Goal: Task Accomplishment & Management: Complete application form

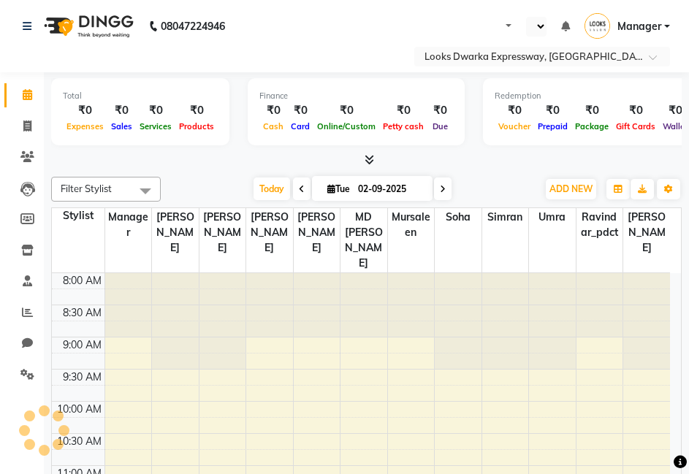
scroll to position [579, 0]
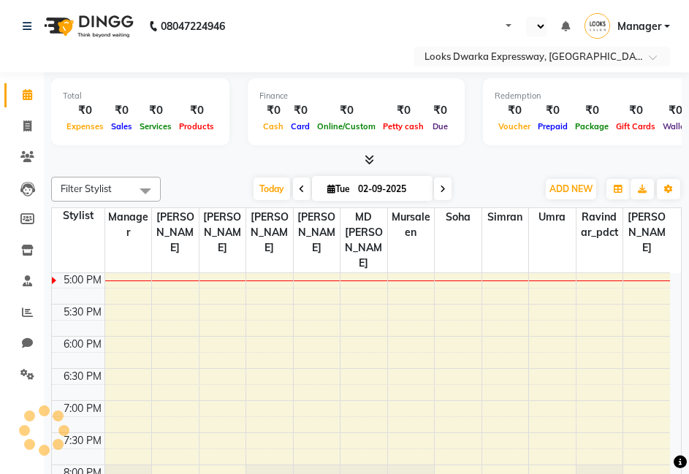
select select "en"
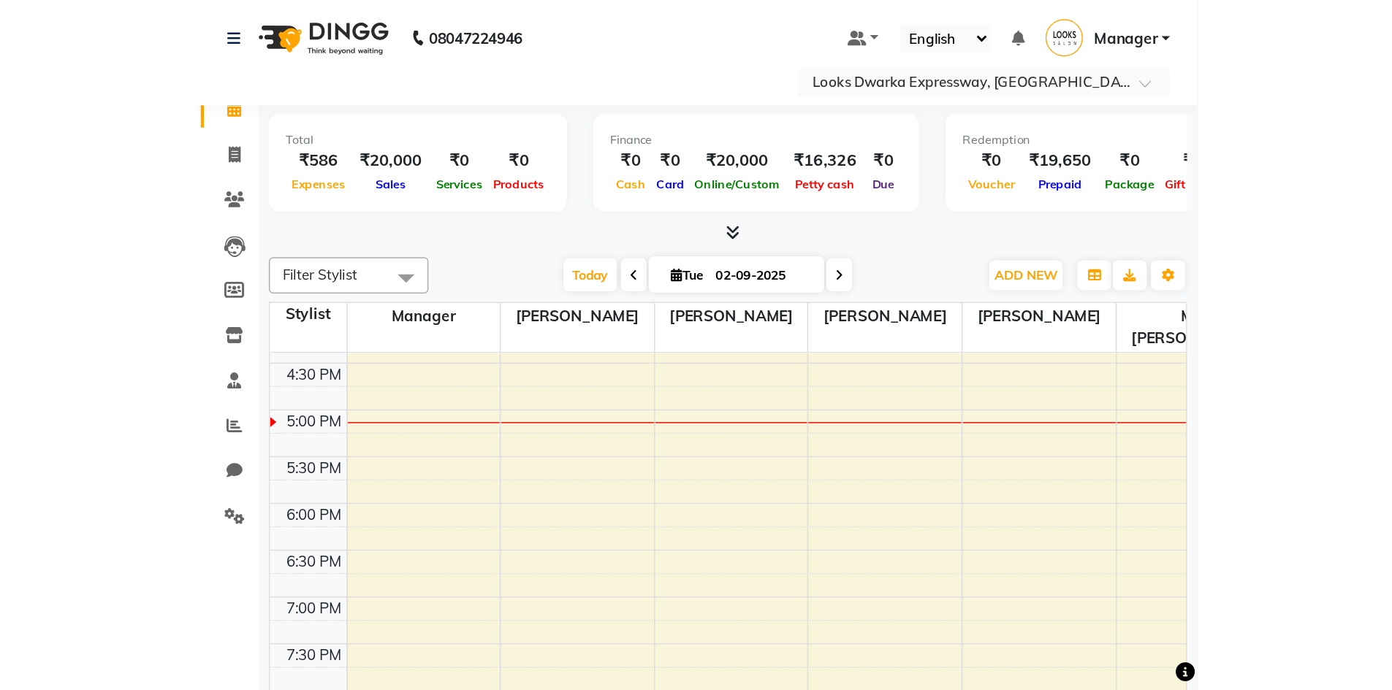
scroll to position [524, 0]
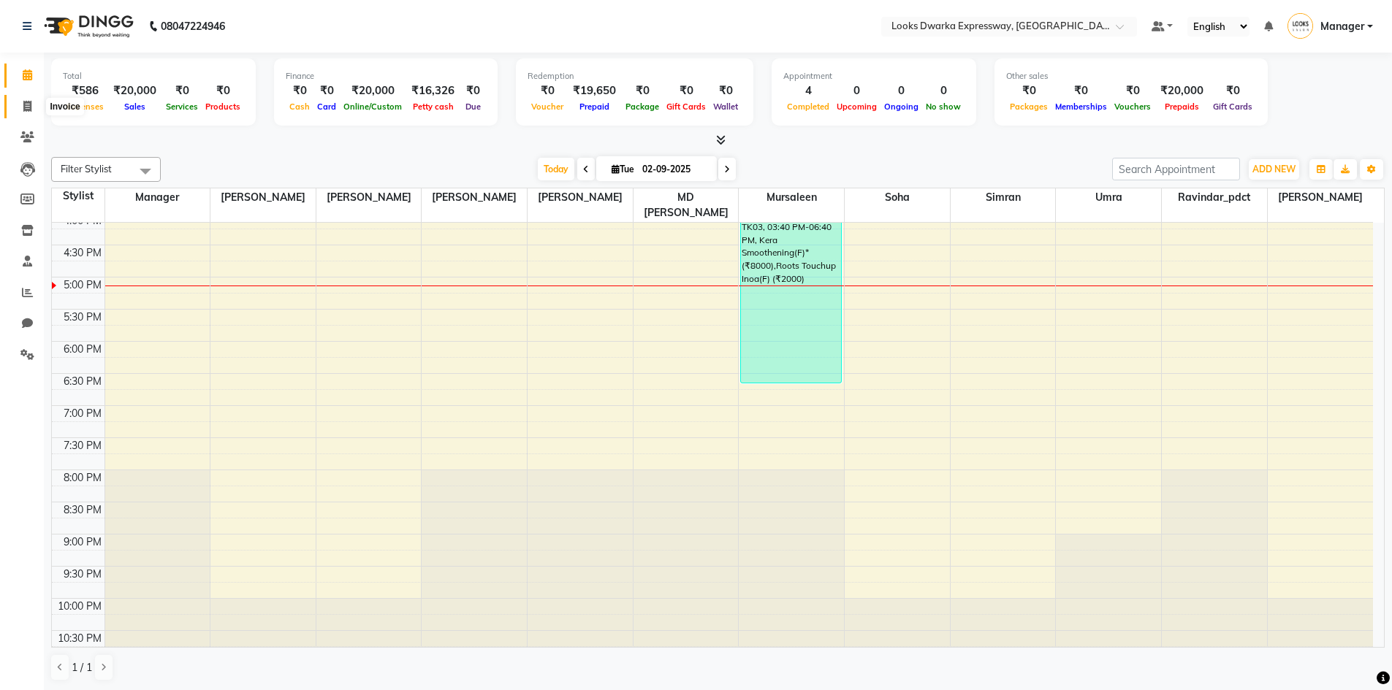
click at [30, 104] on icon at bounding box center [27, 106] width 8 height 11
select select "6011"
select select "service"
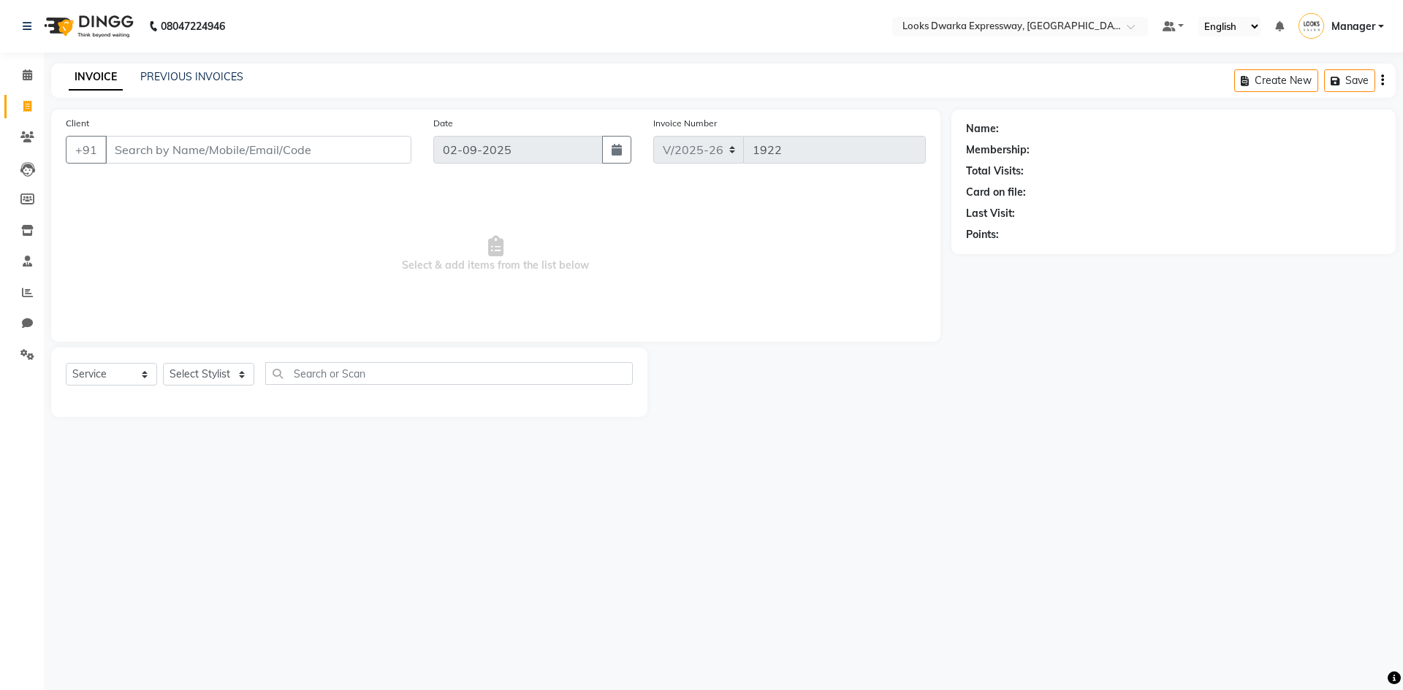
drag, startPoint x: 183, startPoint y: 135, endPoint x: 175, endPoint y: 137, distance: 8.3
click at [182, 135] on div "Client +91" at bounding box center [238, 145] width 367 height 60
click at [180, 152] on input "Client" at bounding box center [258, 150] width 306 height 28
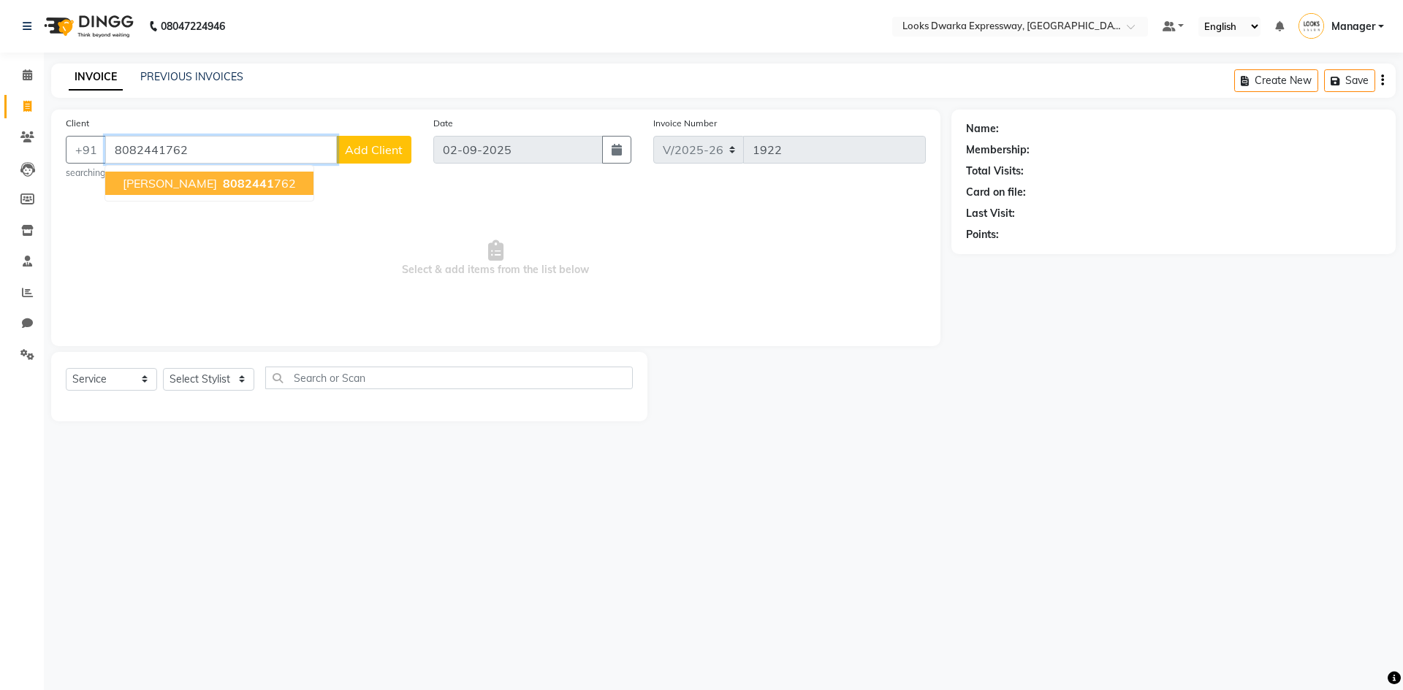
type input "8082441762"
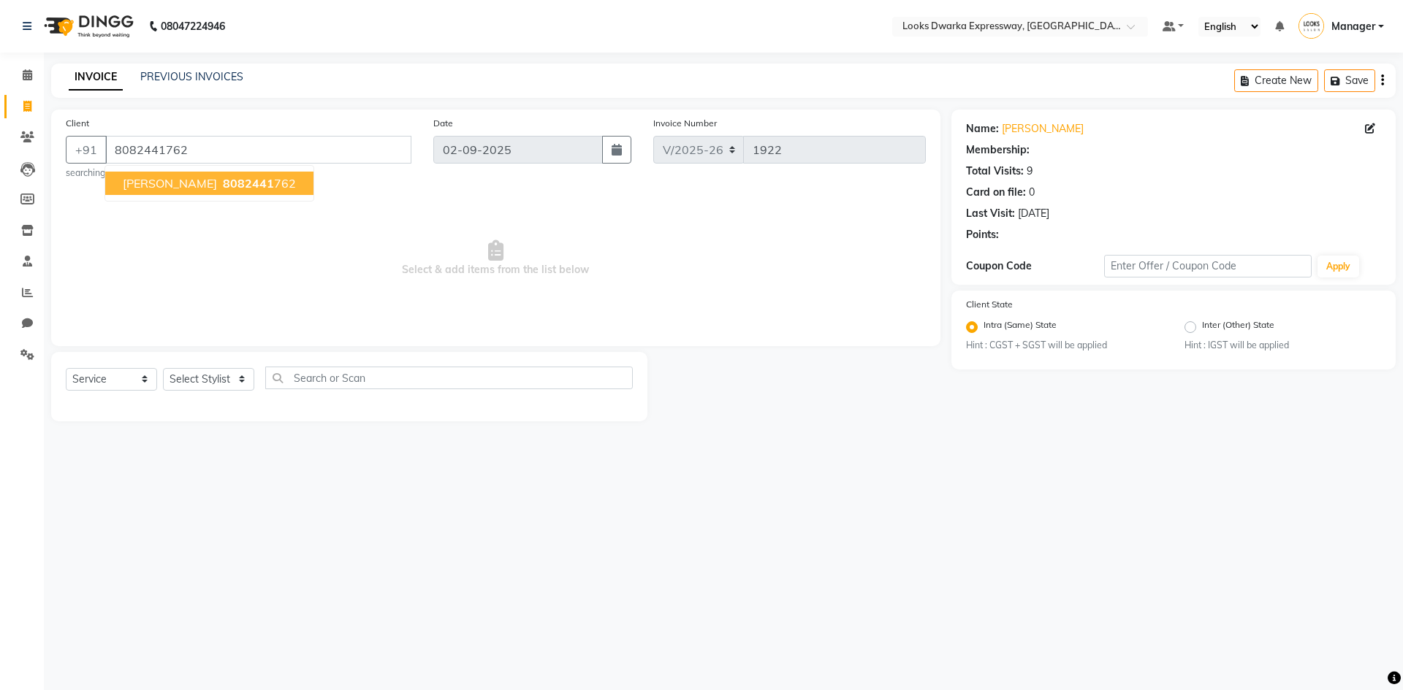
select select "1: Object"
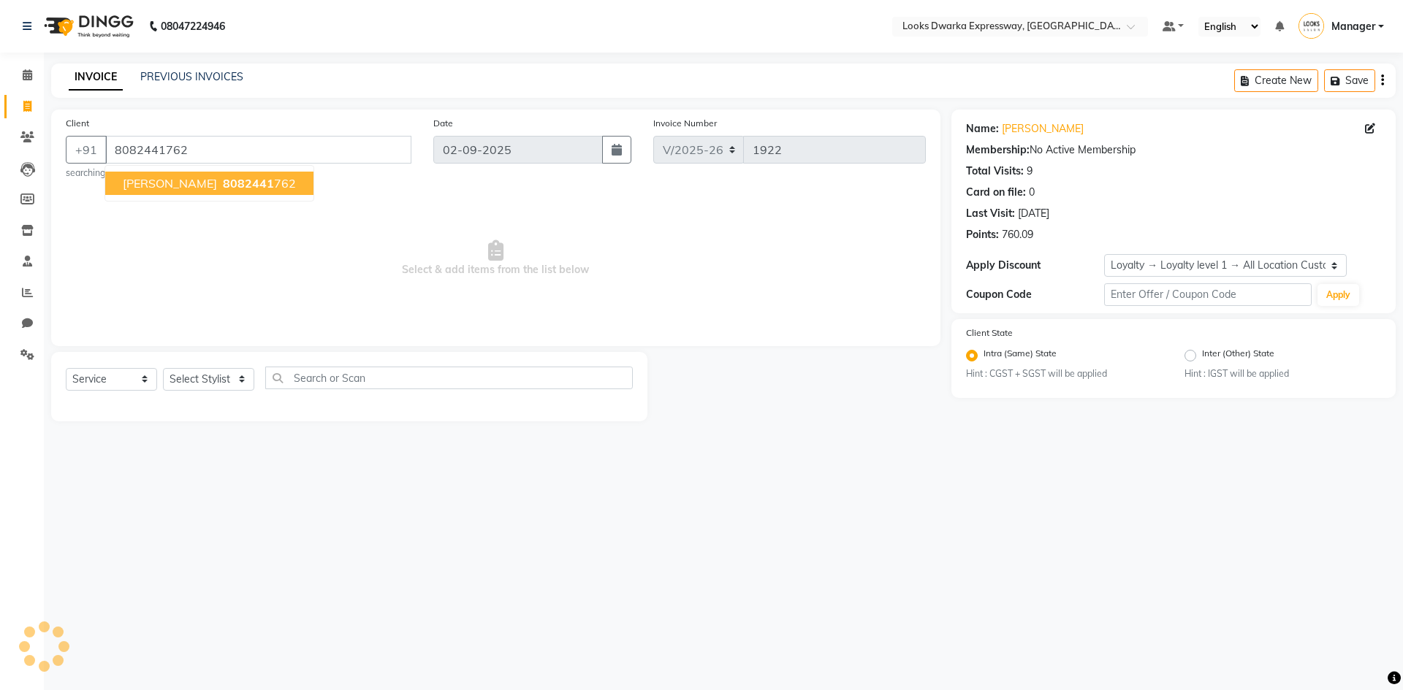
click at [135, 177] on span "[PERSON_NAME]" at bounding box center [170, 183] width 94 height 15
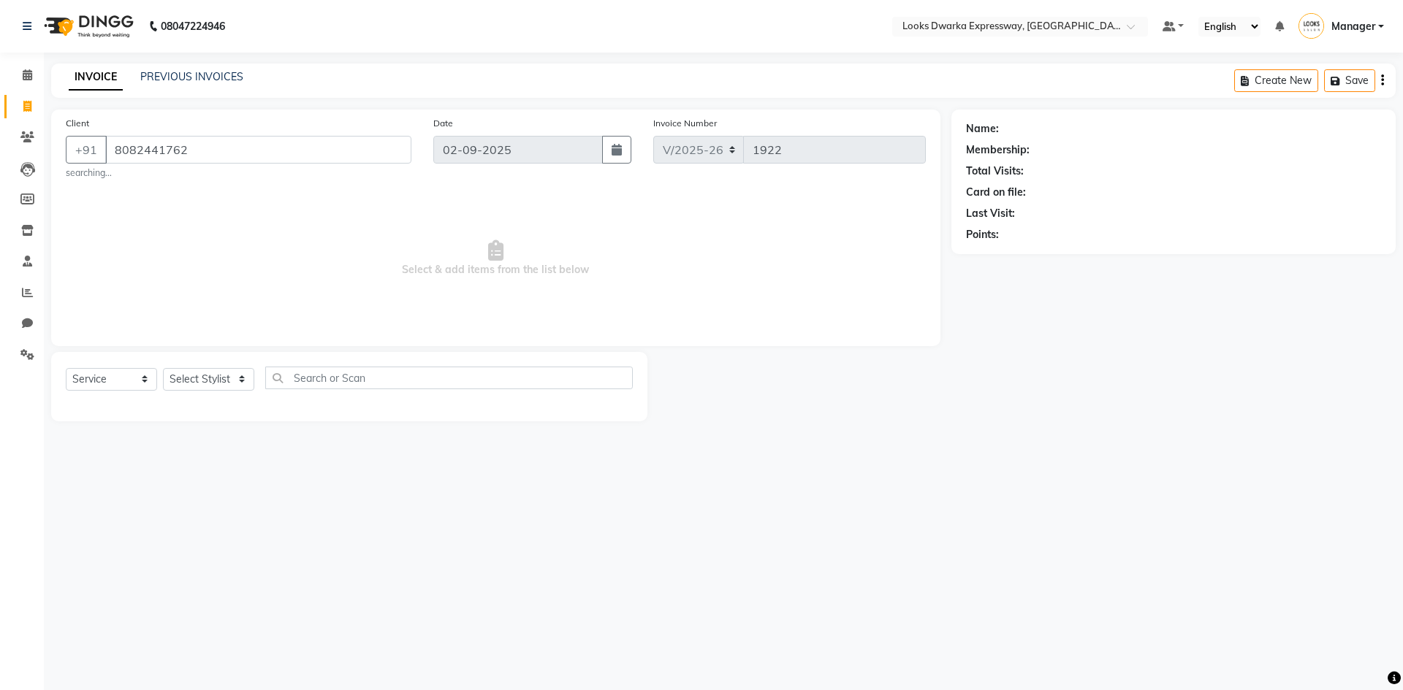
select select "1: Object"
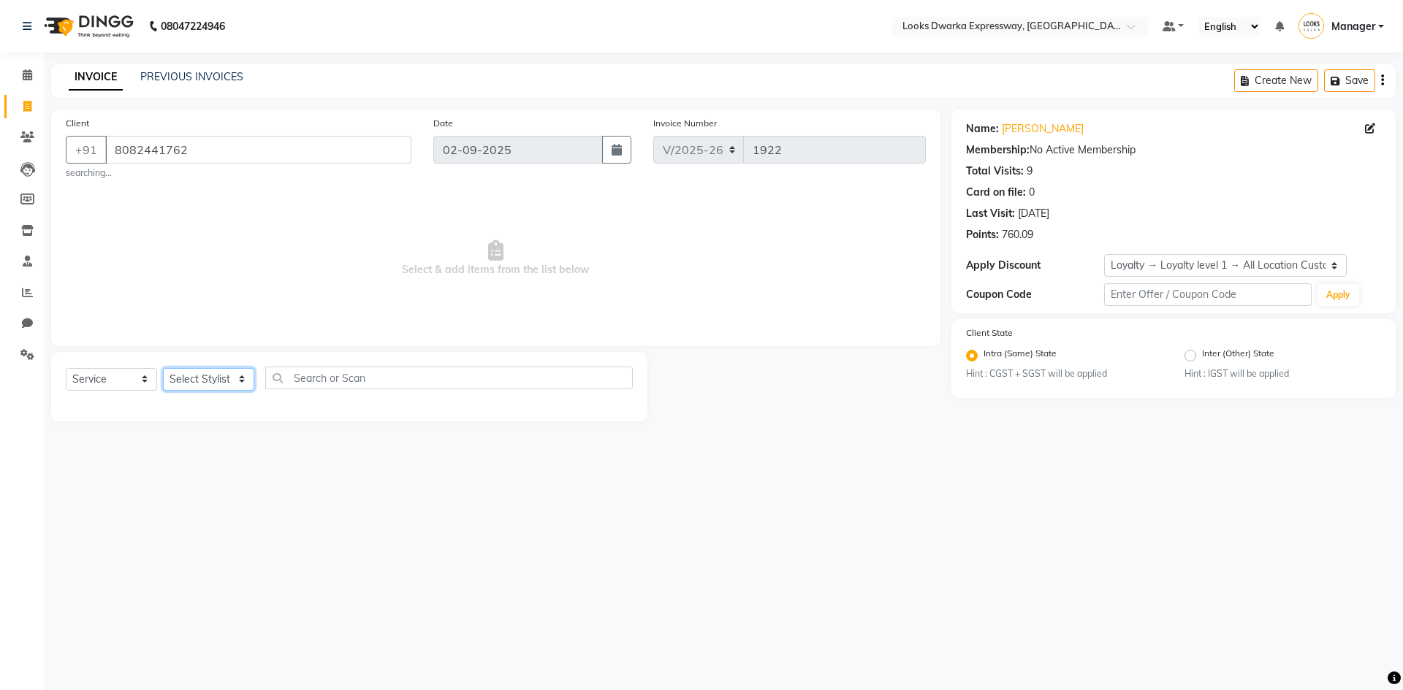
click at [240, 384] on select "Select Stylist Manager MD [PERSON_NAME] [PERSON_NAME] [PERSON_NAME] [PERSON_NAM…" at bounding box center [208, 379] width 91 height 23
select select "43892"
click at [163, 368] on select "Select Stylist Manager MD [PERSON_NAME] [PERSON_NAME] [PERSON_NAME] [PERSON_NAM…" at bounding box center [208, 379] width 91 height 23
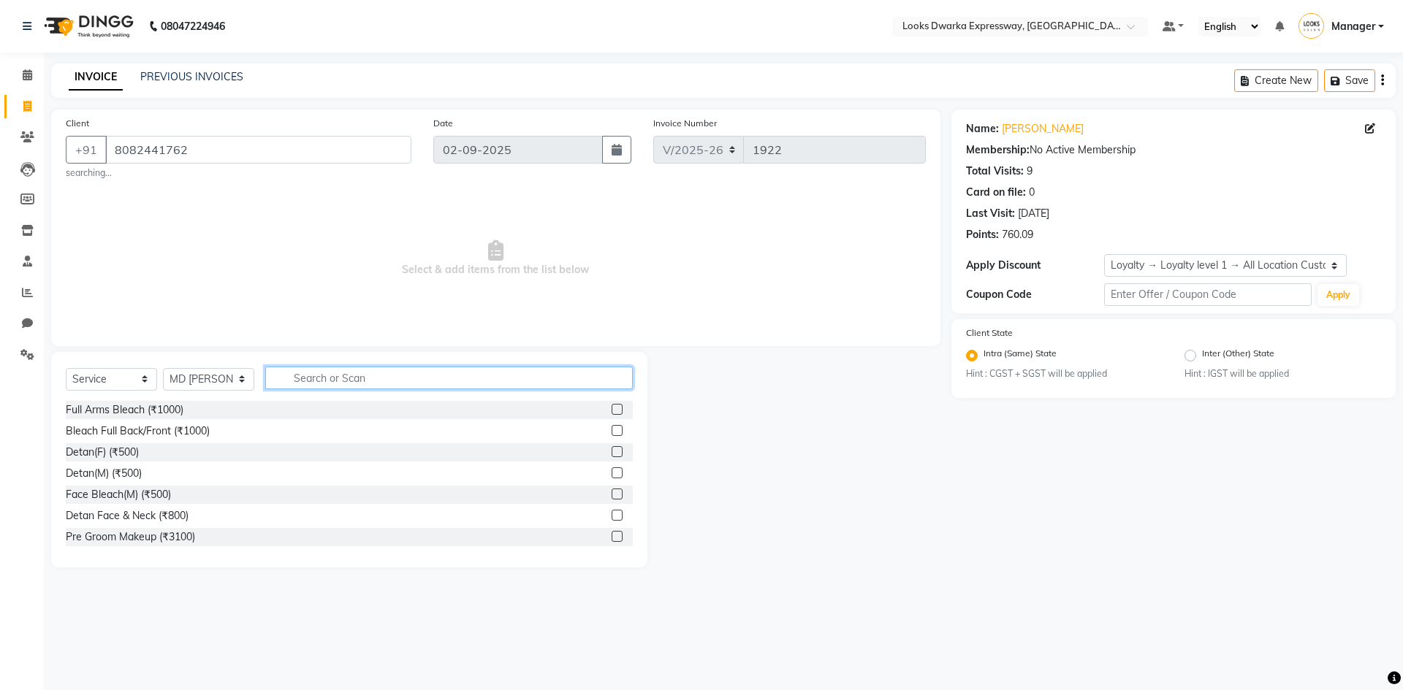
click at [303, 381] on input "text" at bounding box center [448, 378] width 367 height 23
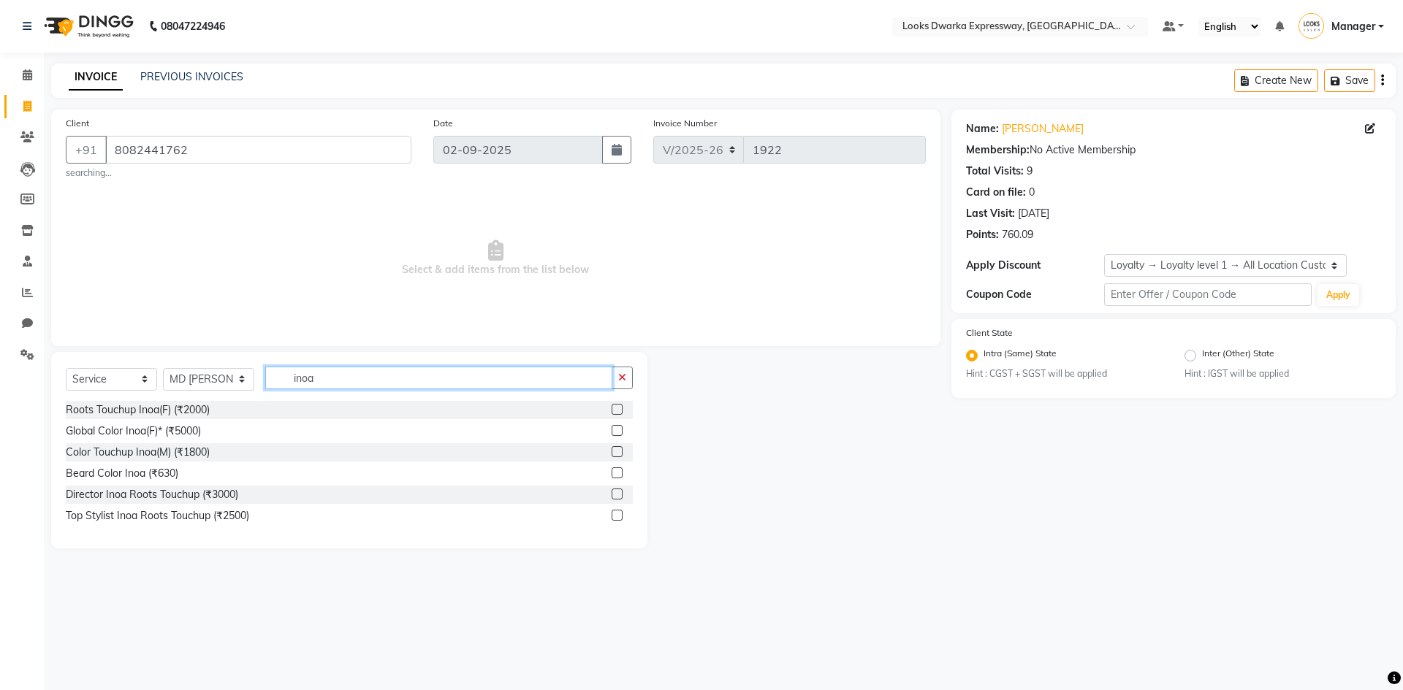
type input "inoa"
click at [623, 406] on div at bounding box center [621, 410] width 21 height 18
click at [609, 408] on div "Roots Touchup Inoa(F) (₹2000)" at bounding box center [349, 410] width 567 height 18
click at [614, 408] on label at bounding box center [616, 409] width 11 height 11
click at [614, 408] on input "checkbox" at bounding box center [615, 409] width 9 height 9
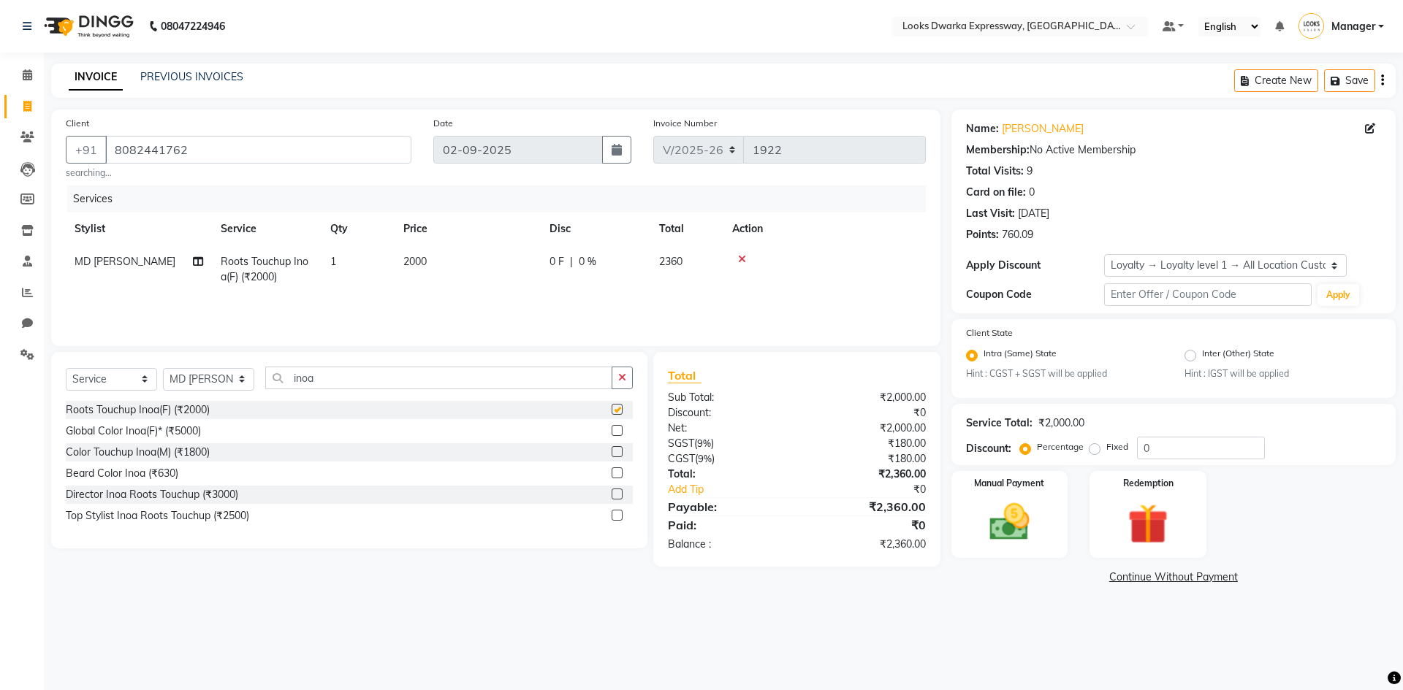
checkbox input "false"
click at [470, 270] on td "2000" at bounding box center [467, 269] width 146 height 48
select select "43892"
click at [546, 270] on input "2000" at bounding box center [536, 265] width 129 height 23
type input "2"
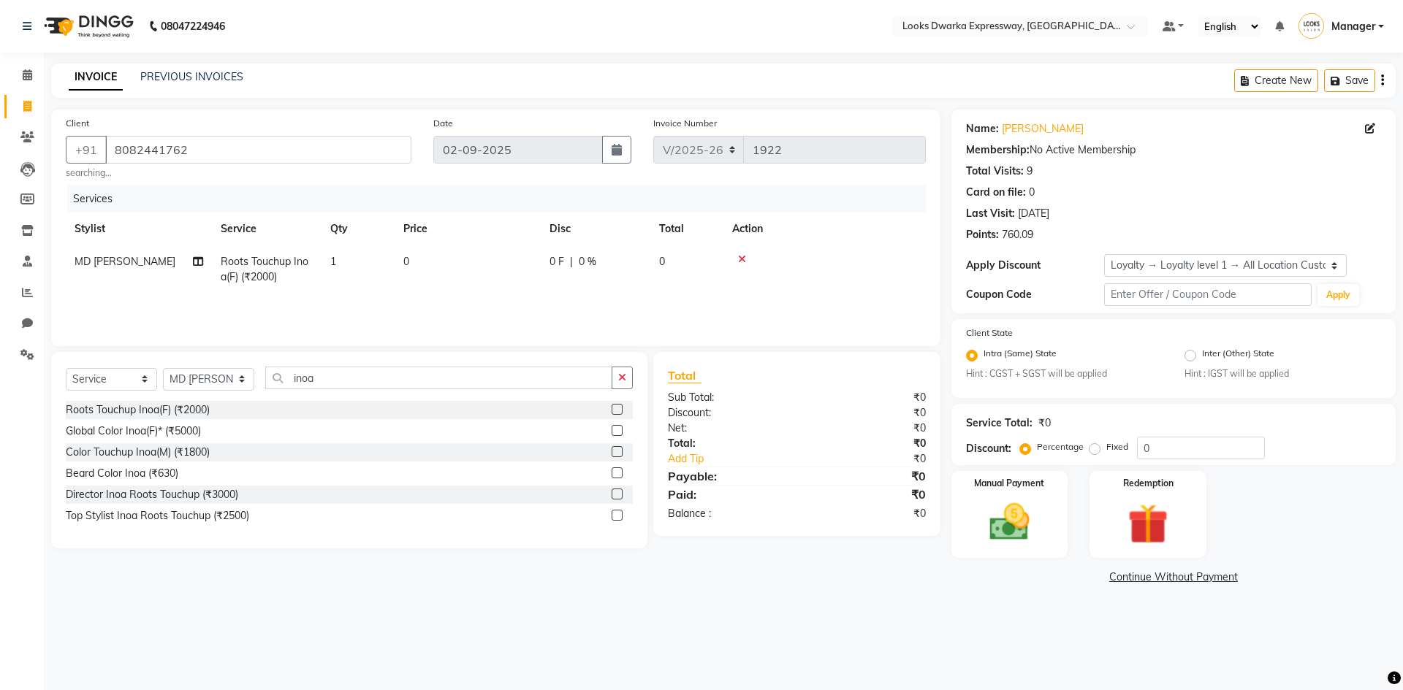
click at [616, 454] on label at bounding box center [616, 451] width 11 height 11
click at [616, 454] on input "checkbox" at bounding box center [615, 452] width 9 height 9
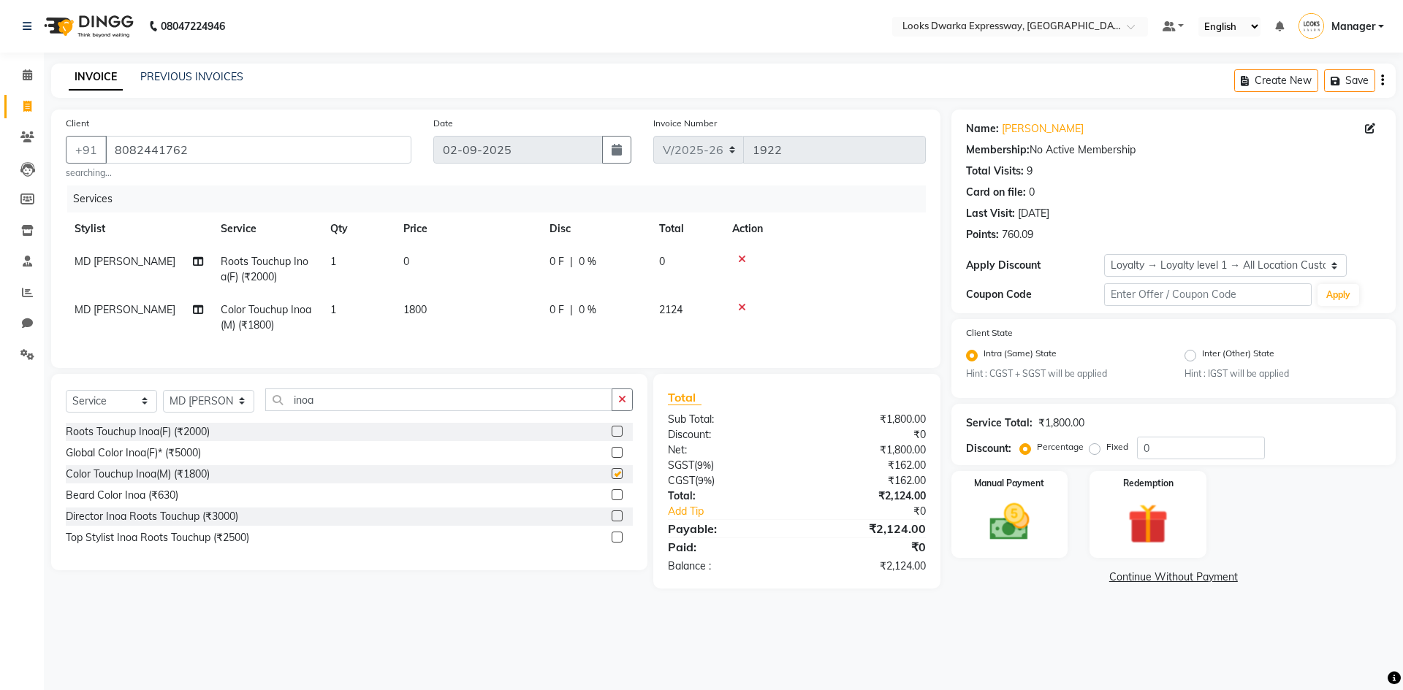
checkbox input "false"
click at [699, 259] on icon at bounding box center [742, 259] width 8 height 10
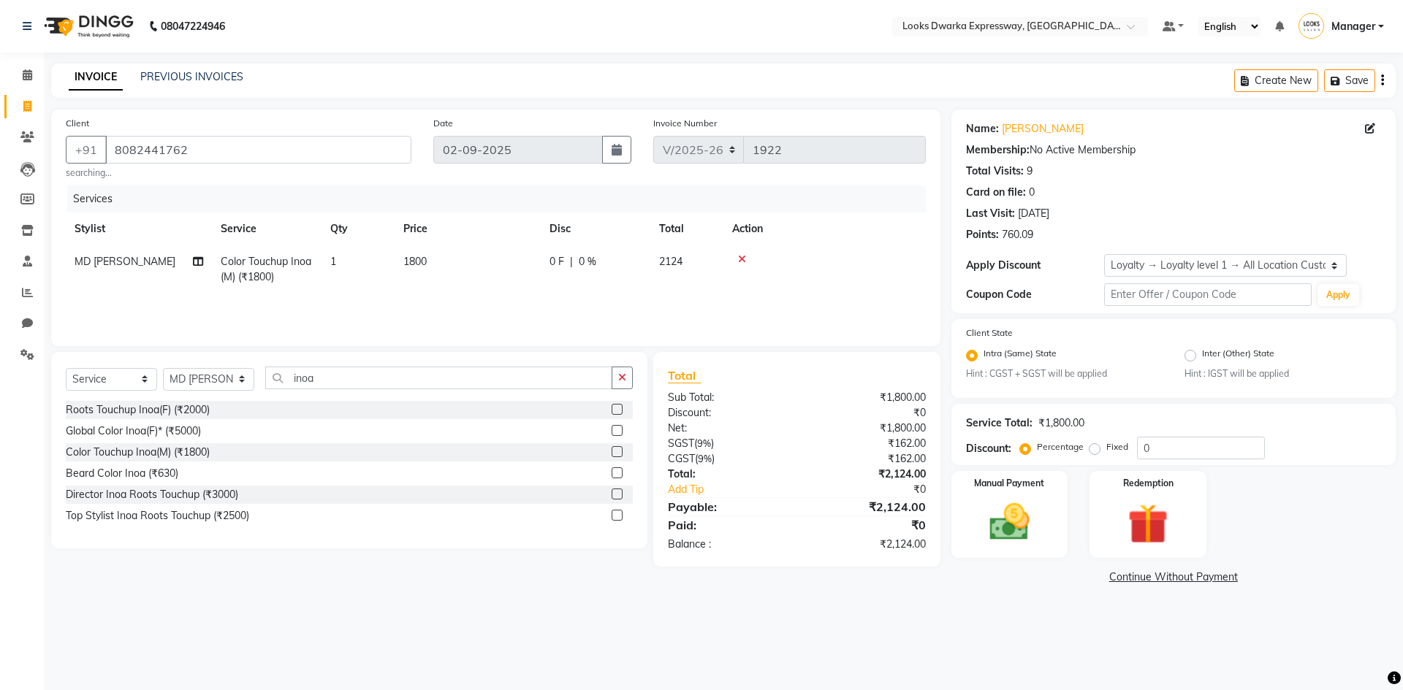
click at [488, 264] on td "1800" at bounding box center [467, 269] width 146 height 48
select select "43892"
click at [561, 271] on input "1800" at bounding box center [536, 265] width 129 height 23
type input "1300"
click at [600, 286] on tr "MD Irshad Color Touchup Inoa(M) (₹1800) 1 1300 0 F | 0 % 1534" at bounding box center [496, 269] width 860 height 48
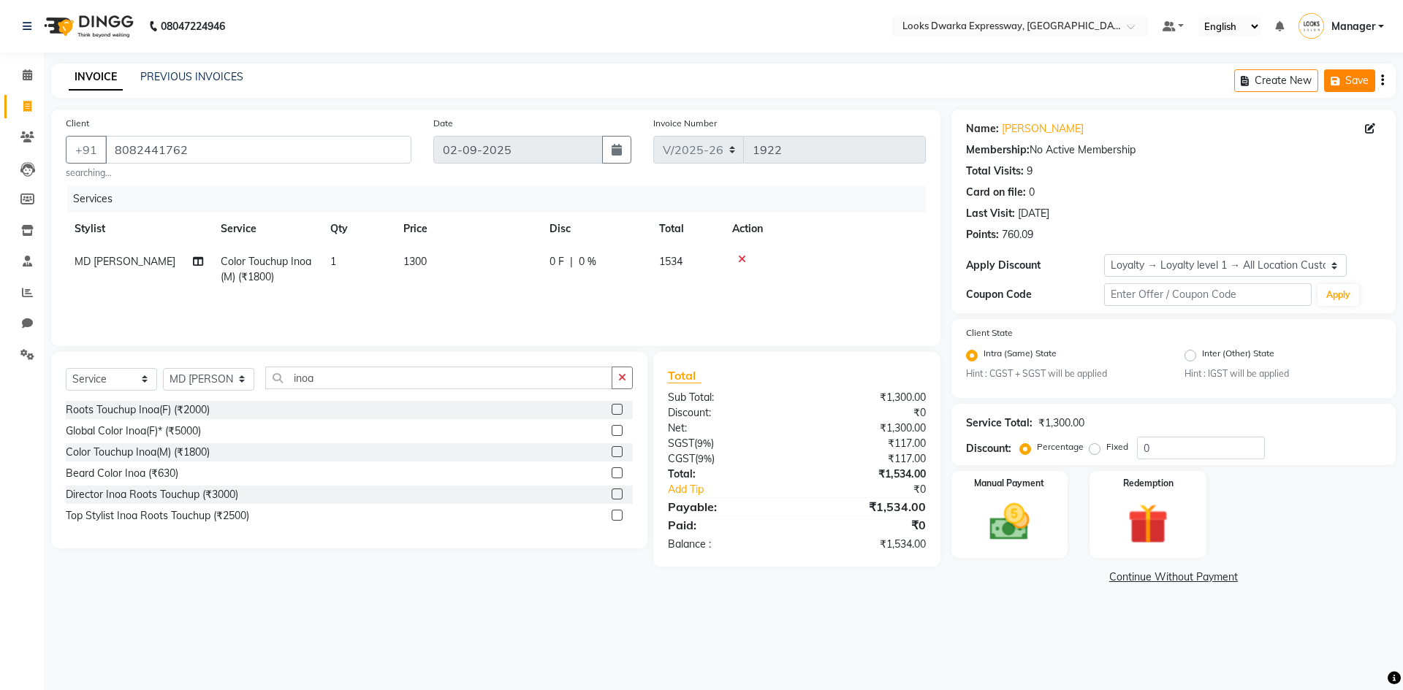
click at [699, 75] on button "Save" at bounding box center [1349, 80] width 51 height 23
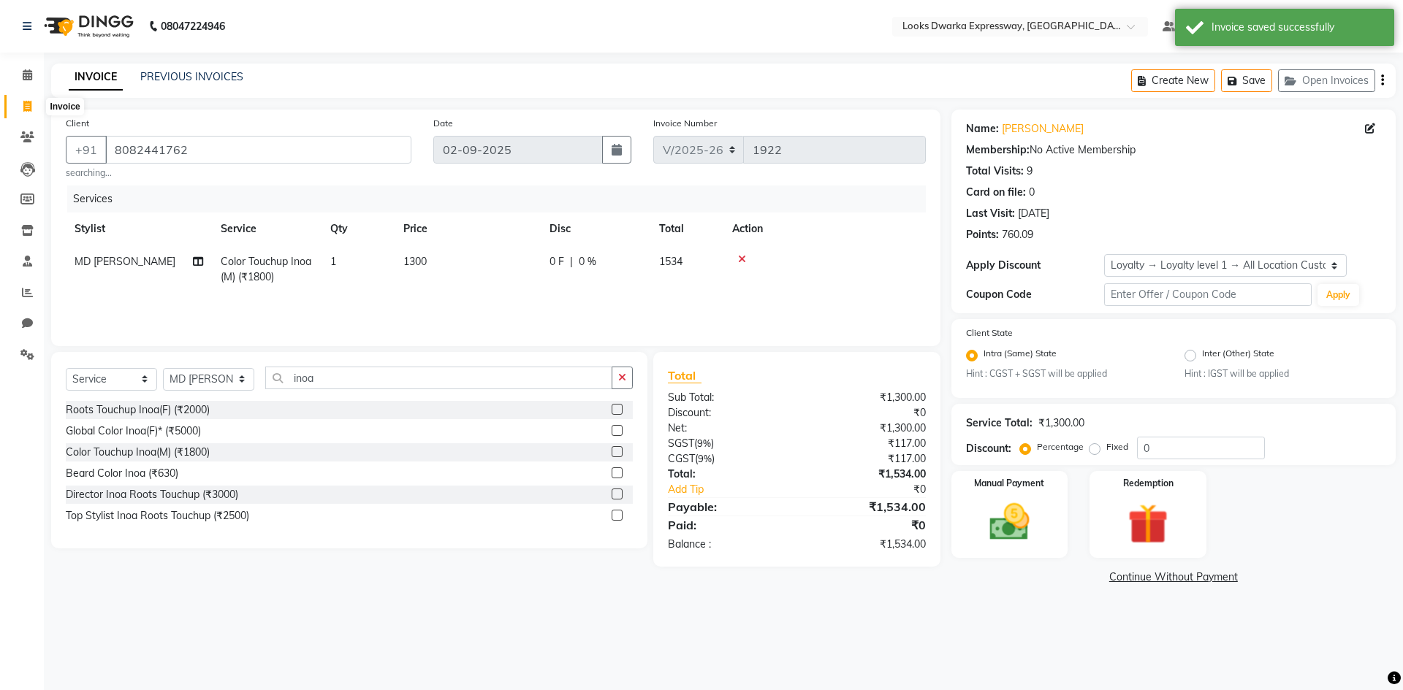
click at [21, 105] on span at bounding box center [28, 107] width 26 height 17
select select "service"
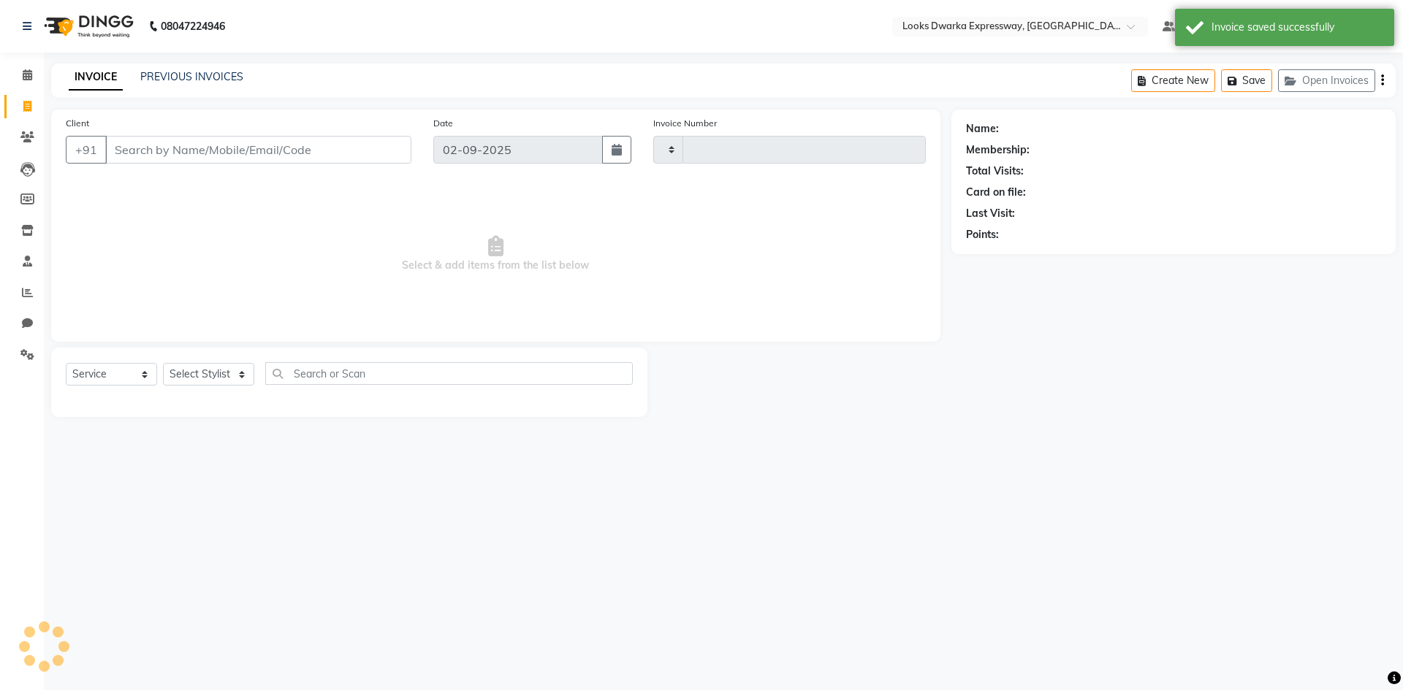
type input "1922"
select select "6011"
click at [154, 145] on input "Client" at bounding box center [258, 150] width 306 height 28
drag, startPoint x: 235, startPoint y: 371, endPoint x: 242, endPoint y: 367, distance: 7.5
click at [242, 367] on select "Select Stylist" at bounding box center [208, 374] width 91 height 23
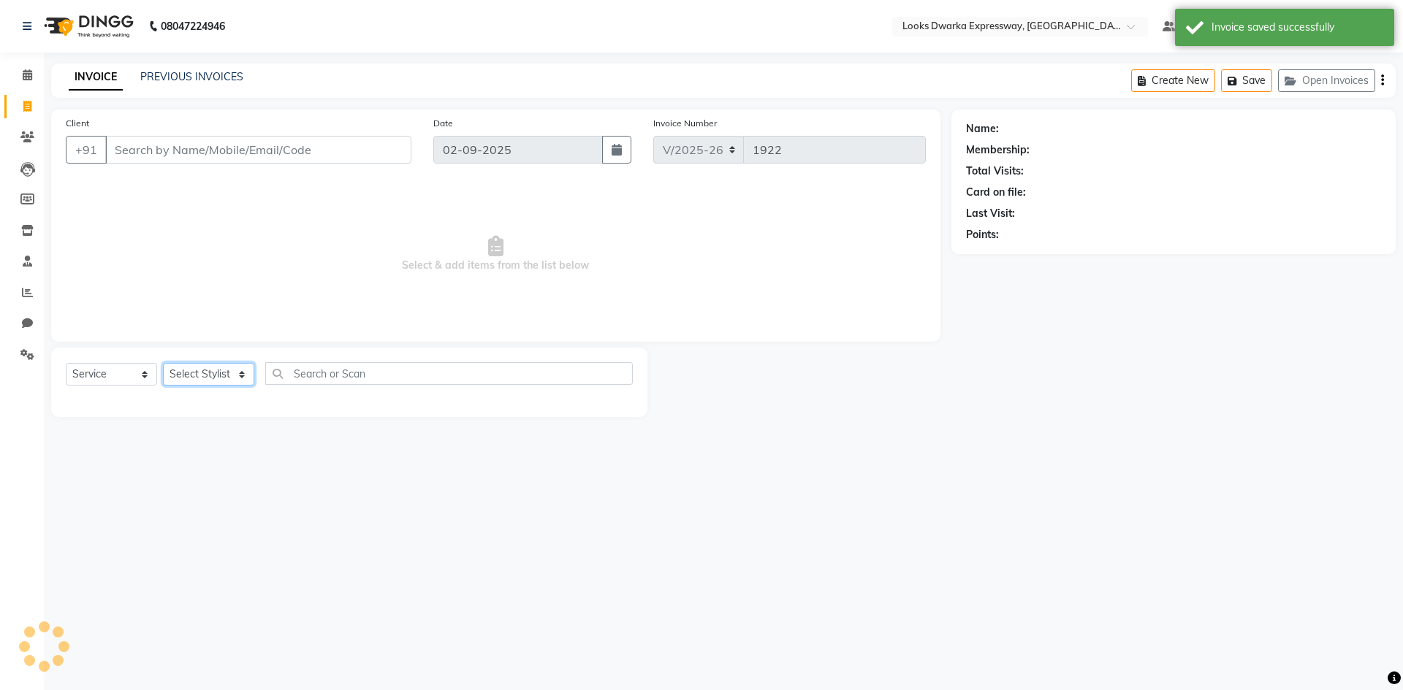
click at [163, 363] on select "Select Stylist" at bounding box center [208, 374] width 91 height 23
click at [237, 384] on select "Select Stylist" at bounding box center [208, 374] width 91 height 23
select select "43892"
click at [163, 363] on select "Select Stylist Manager MD [PERSON_NAME] [PERSON_NAME] [PERSON_NAME] [PERSON_NAM…" at bounding box center [208, 374] width 91 height 23
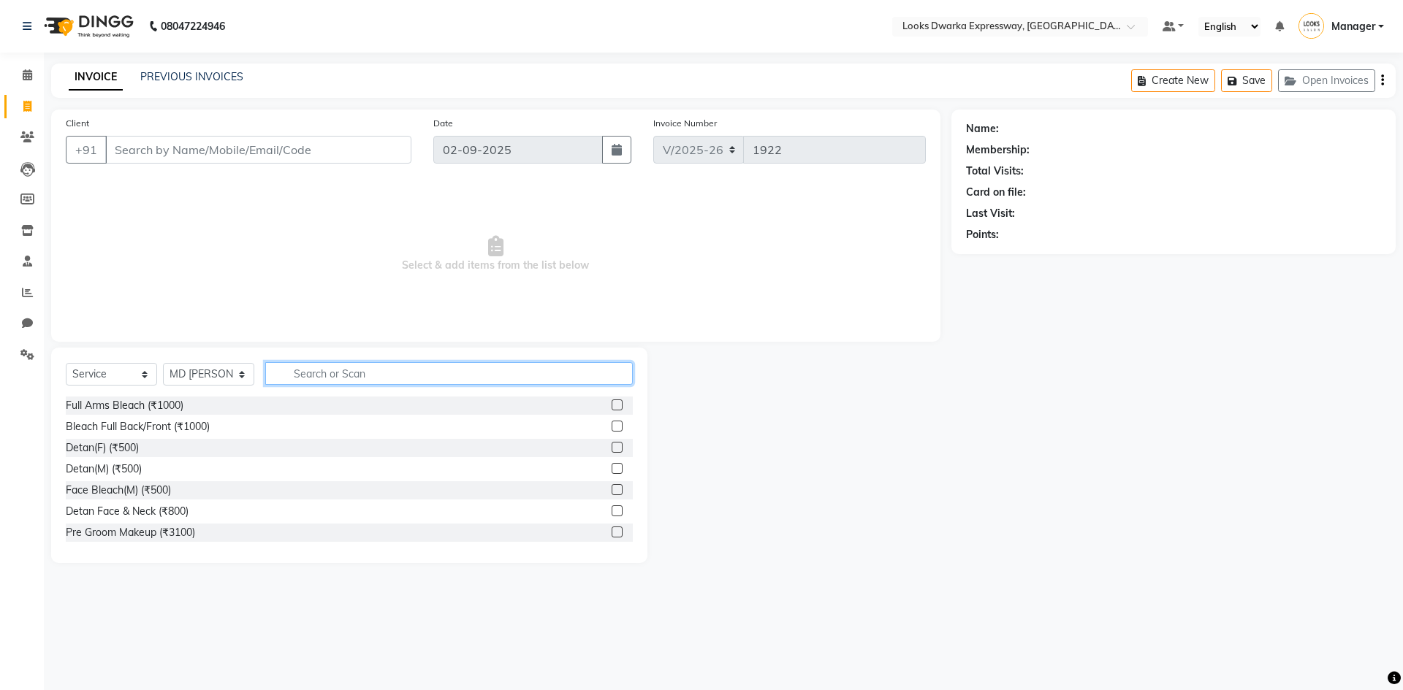
click at [327, 370] on input "text" at bounding box center [448, 373] width 367 height 23
type input "h"
type input "cu"
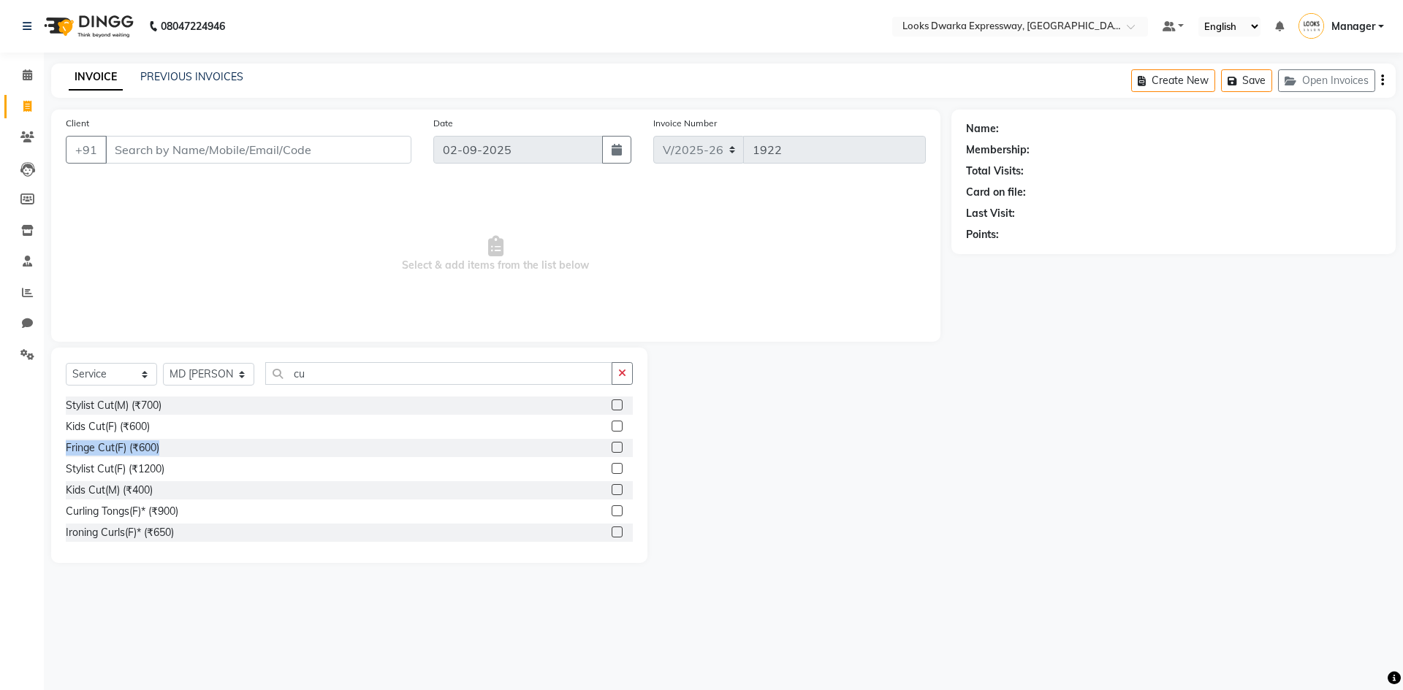
drag, startPoint x: 598, startPoint y: 429, endPoint x: 617, endPoint y: 447, distance: 26.4
click at [617, 447] on div "Stylist Cut(M) (₹700) Kids Cut(F) (₹600) Fringe Cut(F) (₹600) Stylist Cut(F) (₹…" at bounding box center [349, 470] width 567 height 146
click at [611, 405] on label at bounding box center [616, 405] width 11 height 11
click at [611, 405] on input "checkbox" at bounding box center [615, 405] width 9 height 9
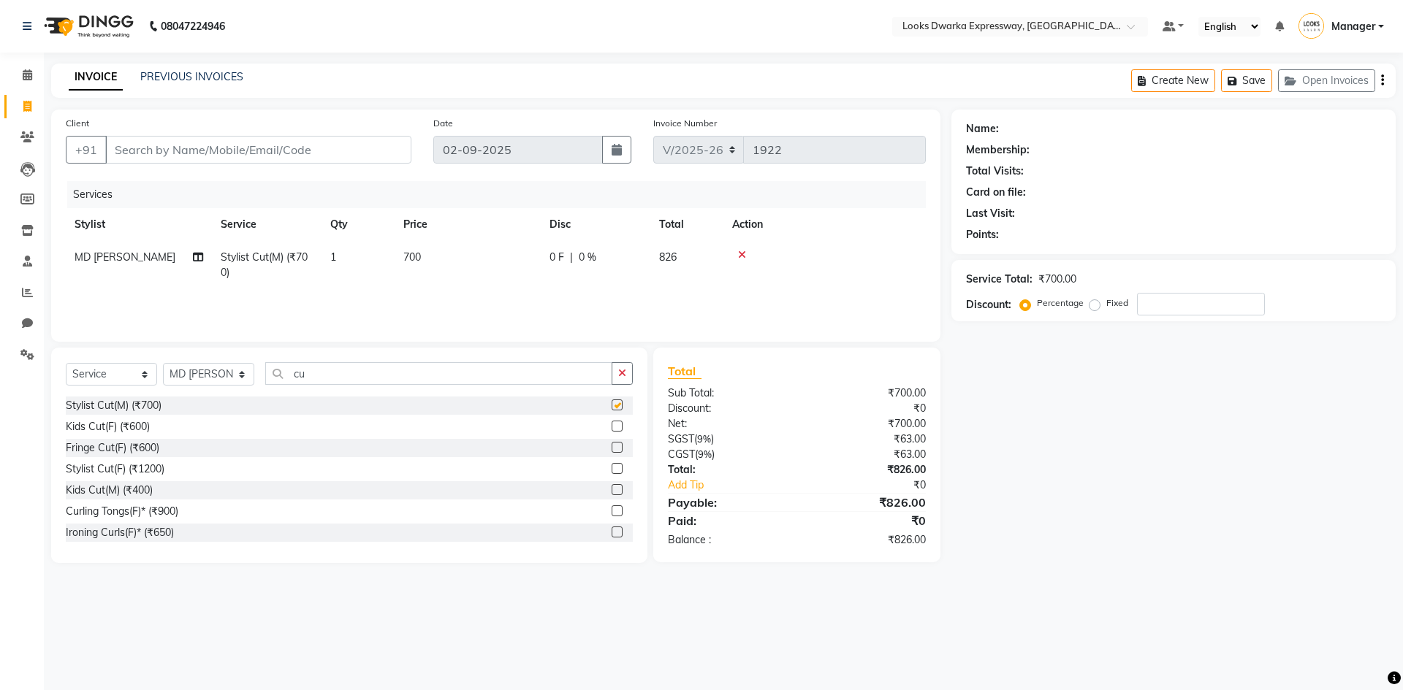
checkbox input "false"
click at [519, 382] on input "cu" at bounding box center [438, 373] width 347 height 23
type input "c"
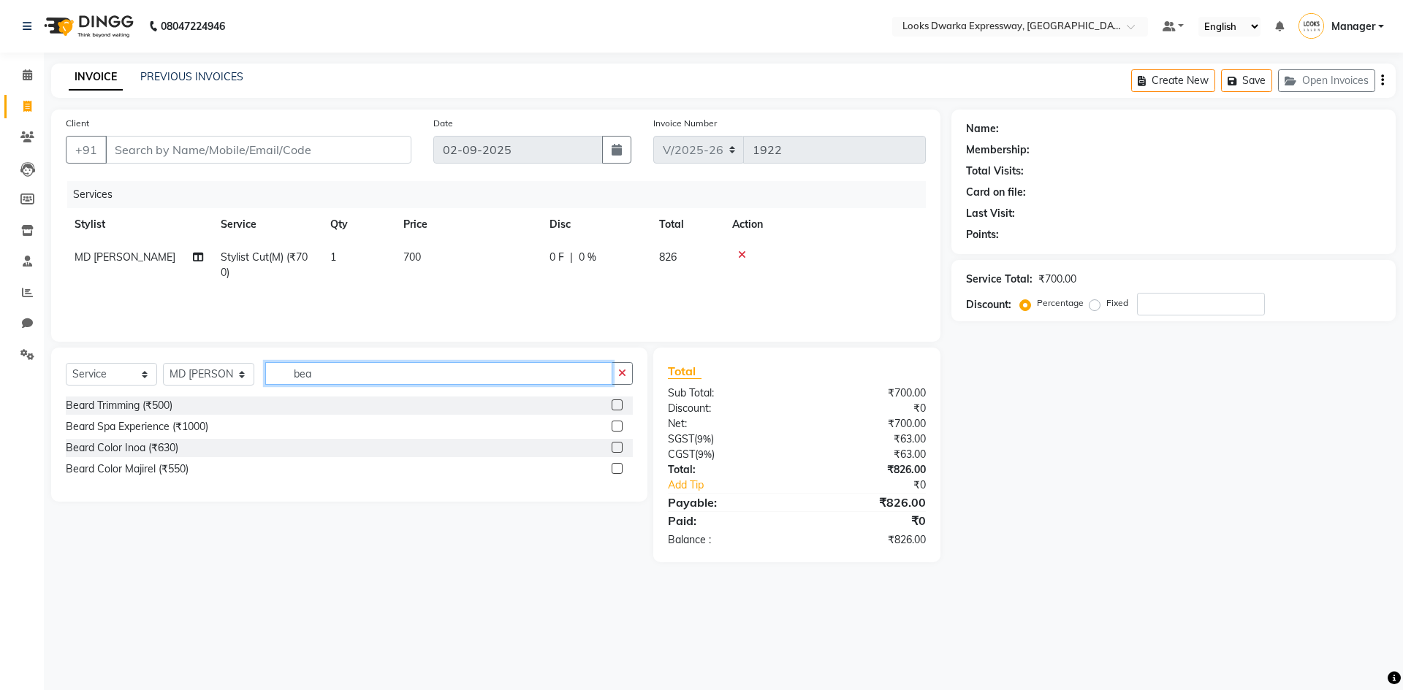
type input "bea"
click at [625, 401] on div at bounding box center [621, 406] width 21 height 18
drag, startPoint x: 620, startPoint y: 401, endPoint x: 630, endPoint y: 397, distance: 11.1
click at [630, 397] on div at bounding box center [621, 406] width 21 height 18
click at [617, 399] on div at bounding box center [621, 406] width 21 height 18
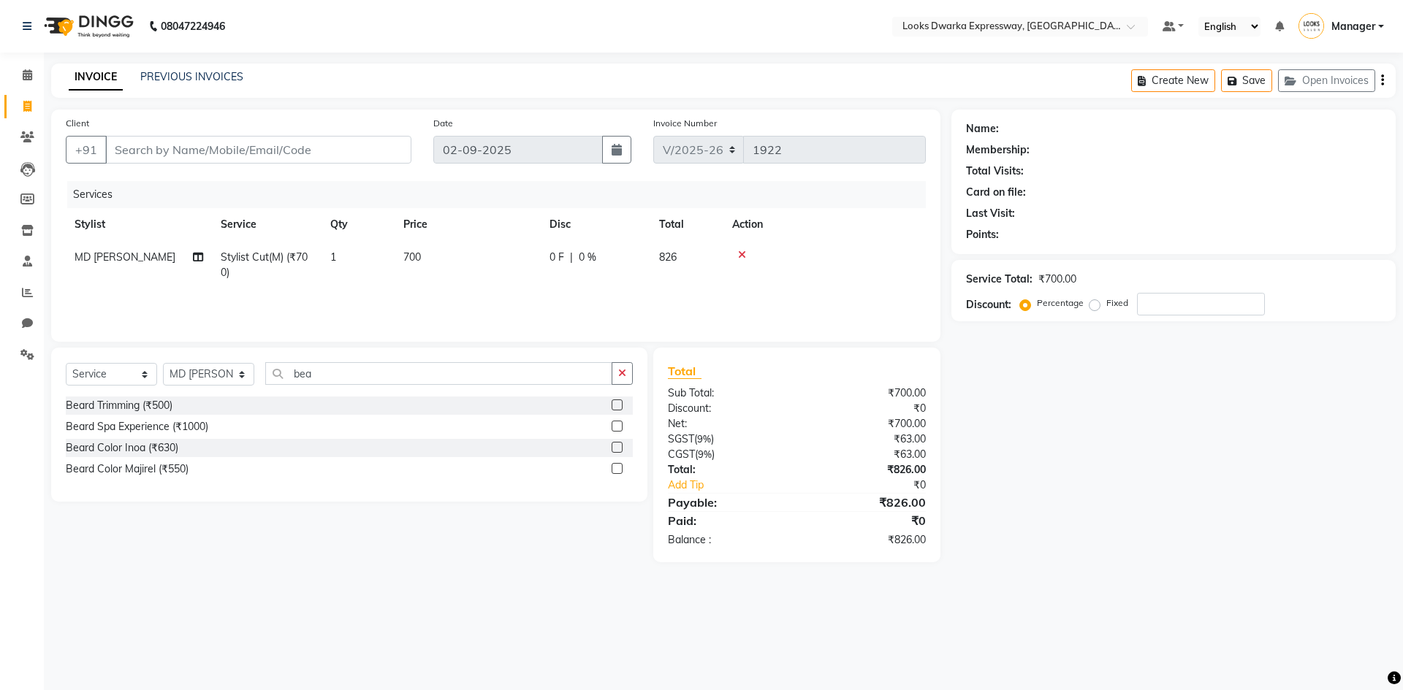
click at [617, 399] on div at bounding box center [621, 406] width 21 height 18
click at [619, 401] on label at bounding box center [616, 405] width 11 height 11
click at [619, 401] on input "checkbox" at bounding box center [615, 405] width 9 height 9
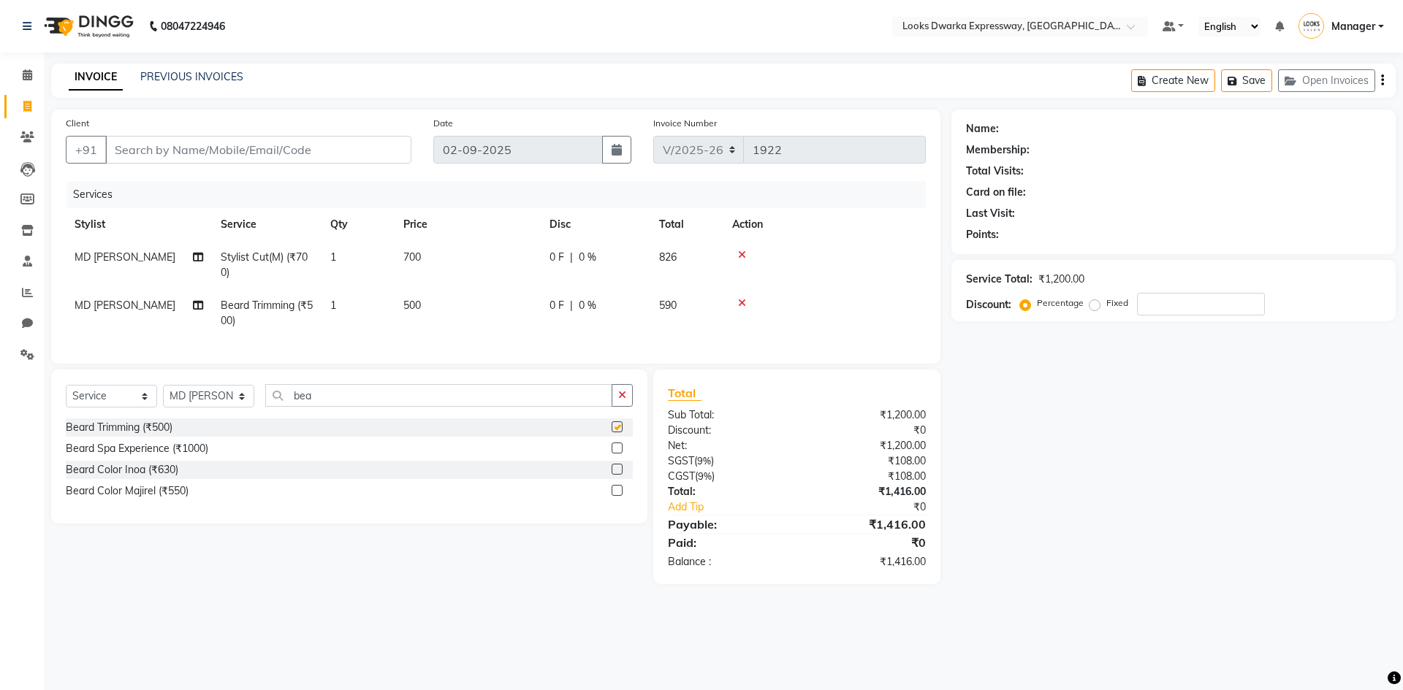
checkbox input "false"
click at [475, 261] on td "700" at bounding box center [467, 265] width 146 height 48
select select "43892"
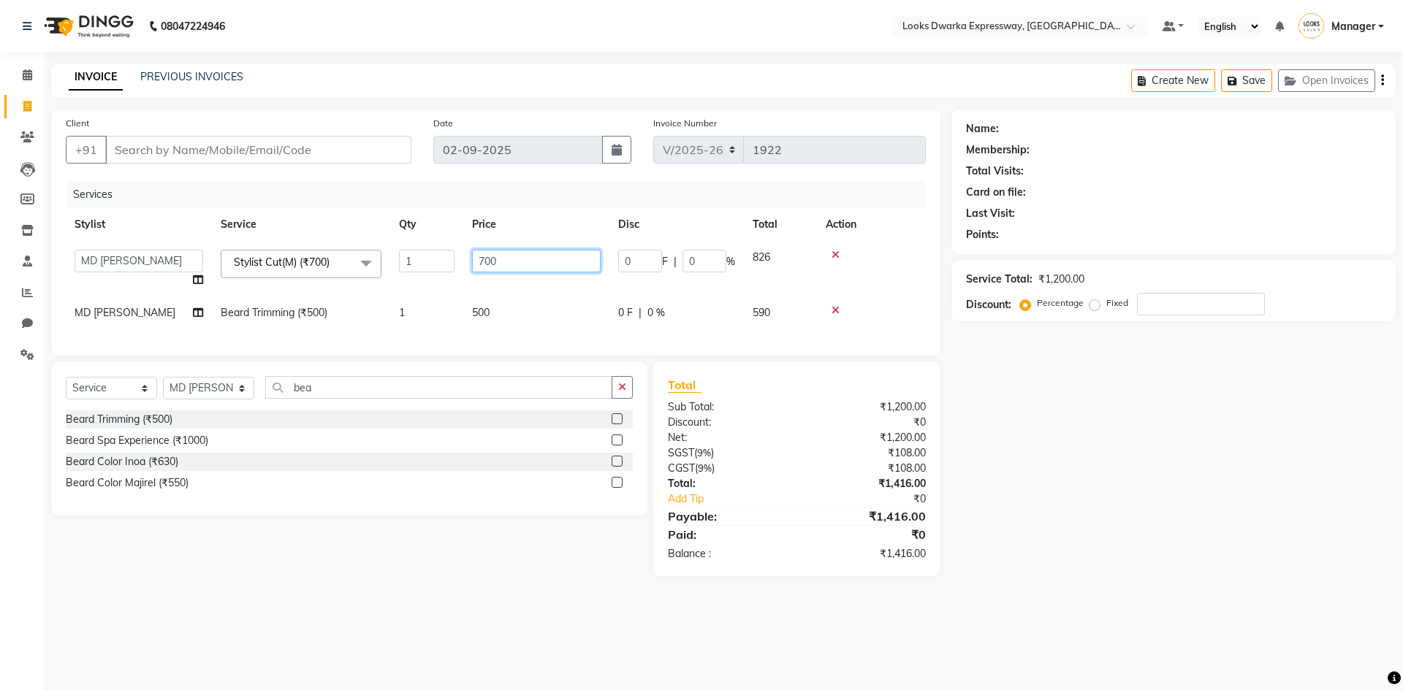
click at [516, 262] on input "700" at bounding box center [536, 261] width 129 height 23
type input "7"
type input "500"
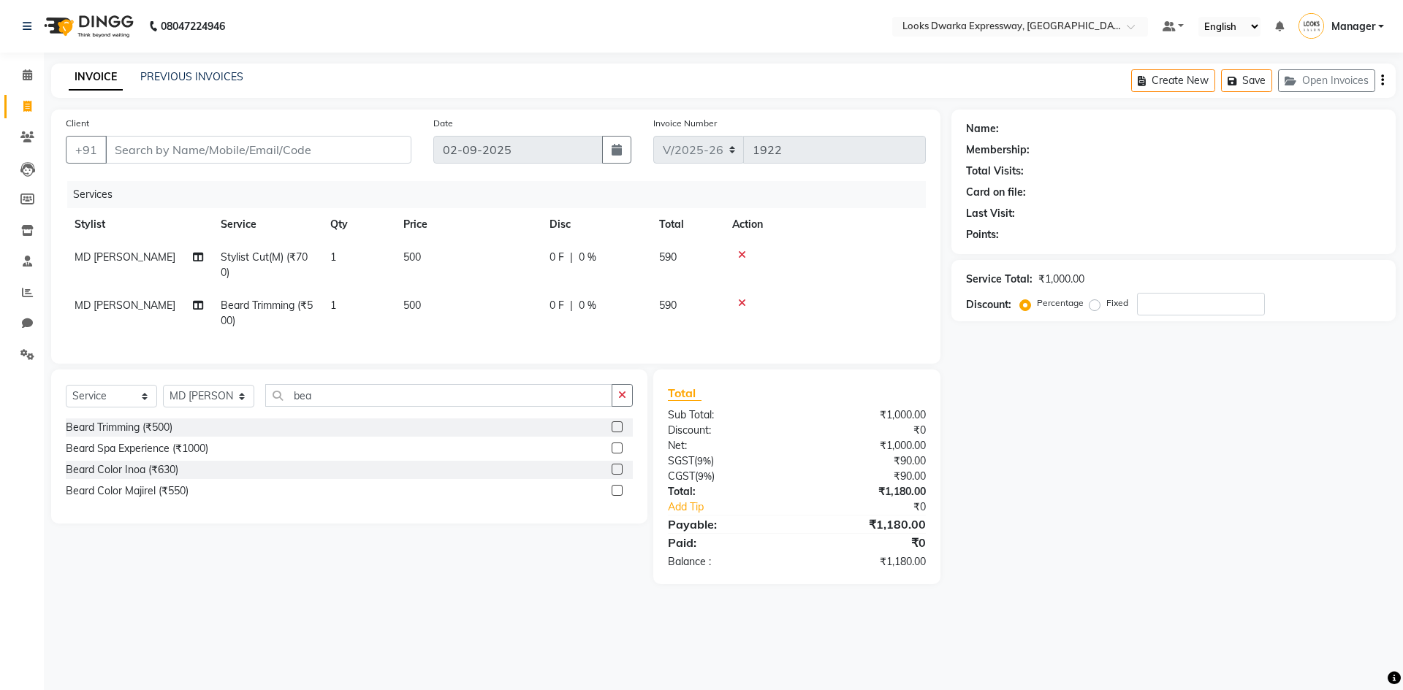
click at [480, 308] on td "500" at bounding box center [467, 313] width 146 height 48
select select "43892"
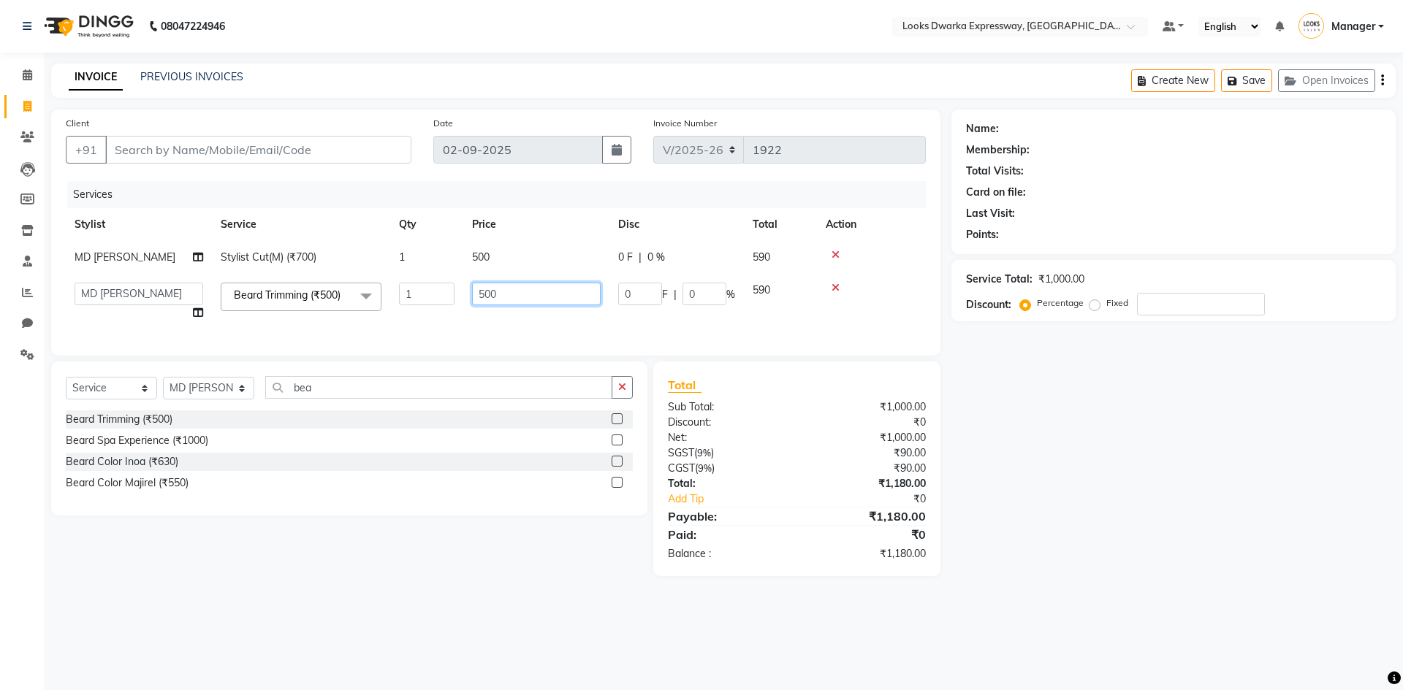
click at [523, 297] on input "500" at bounding box center [536, 294] width 129 height 23
type input "5"
type input "300"
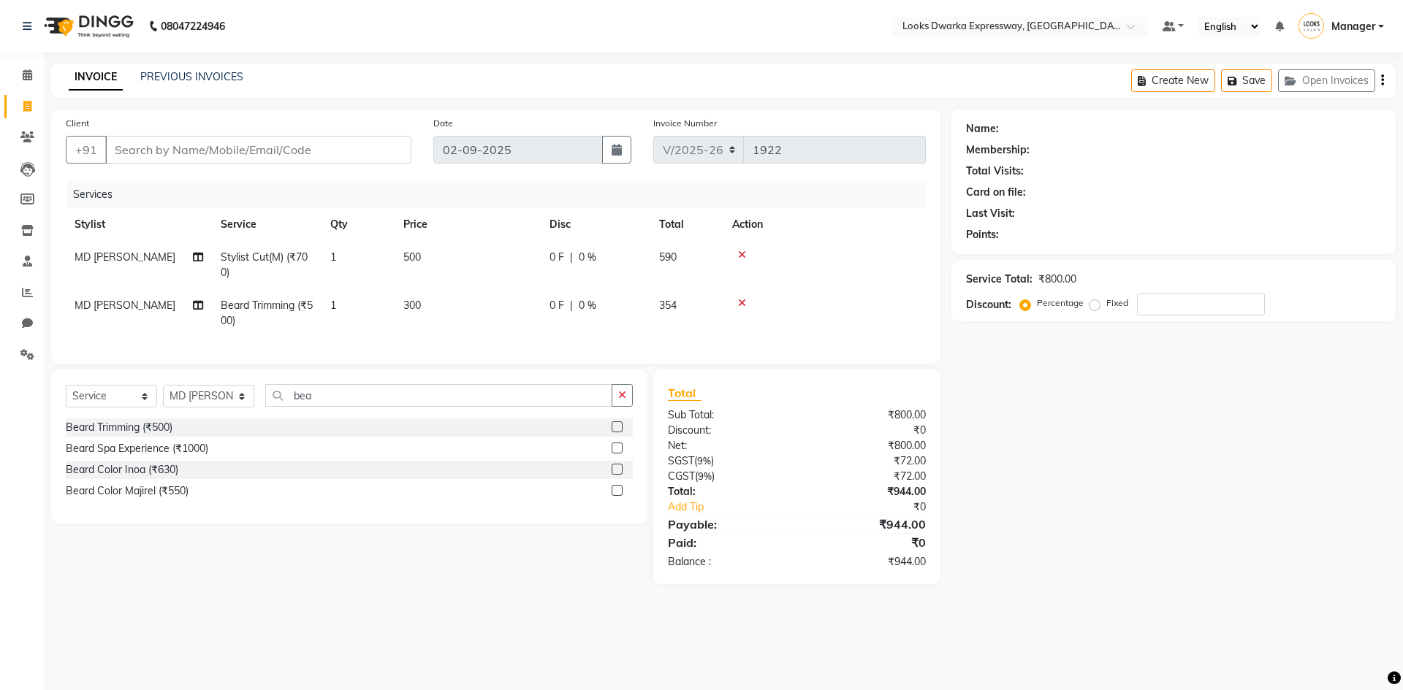
click at [447, 321] on tr "MD [PERSON_NAME] Trimming (₹500) 1 300 0 F | 0 % 354" at bounding box center [496, 313] width 860 height 48
click at [115, 148] on input "Client" at bounding box center [258, 150] width 306 height 28
click at [20, 66] on link "Calendar" at bounding box center [21, 76] width 35 height 24
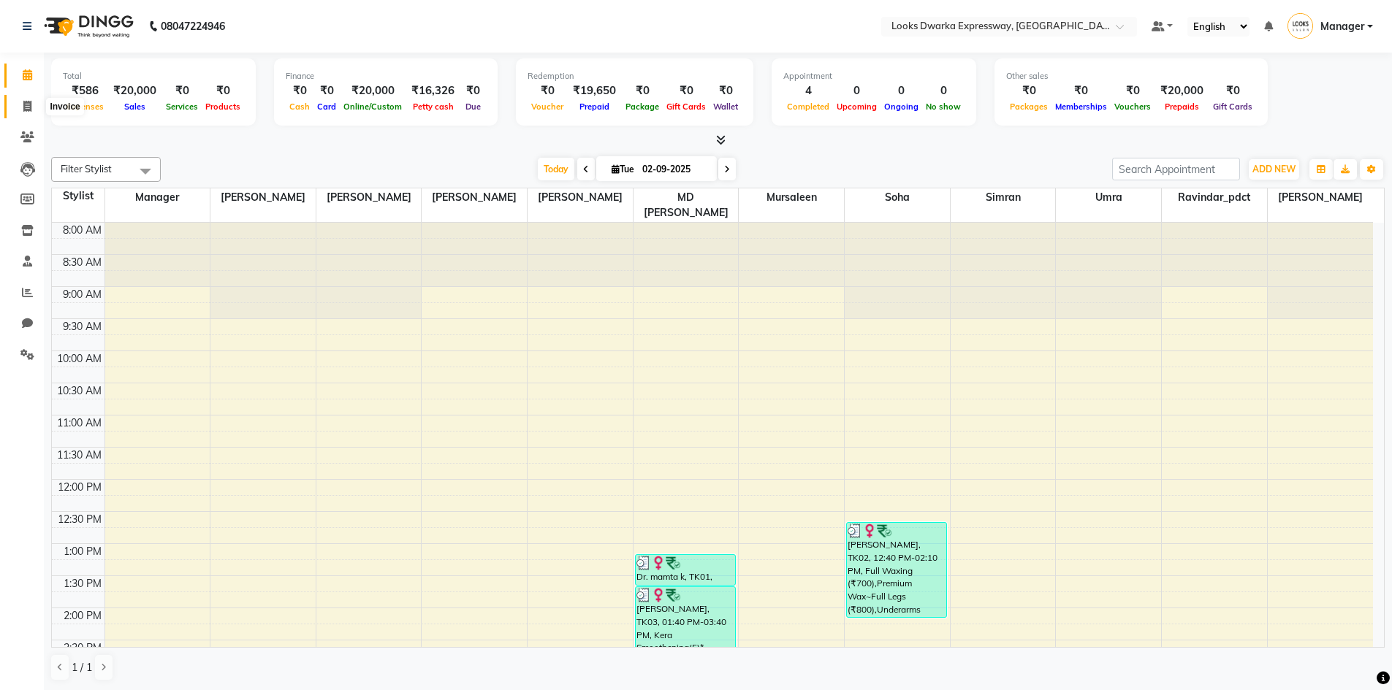
click at [23, 107] on icon at bounding box center [27, 106] width 8 height 11
select select "6011"
select select "service"
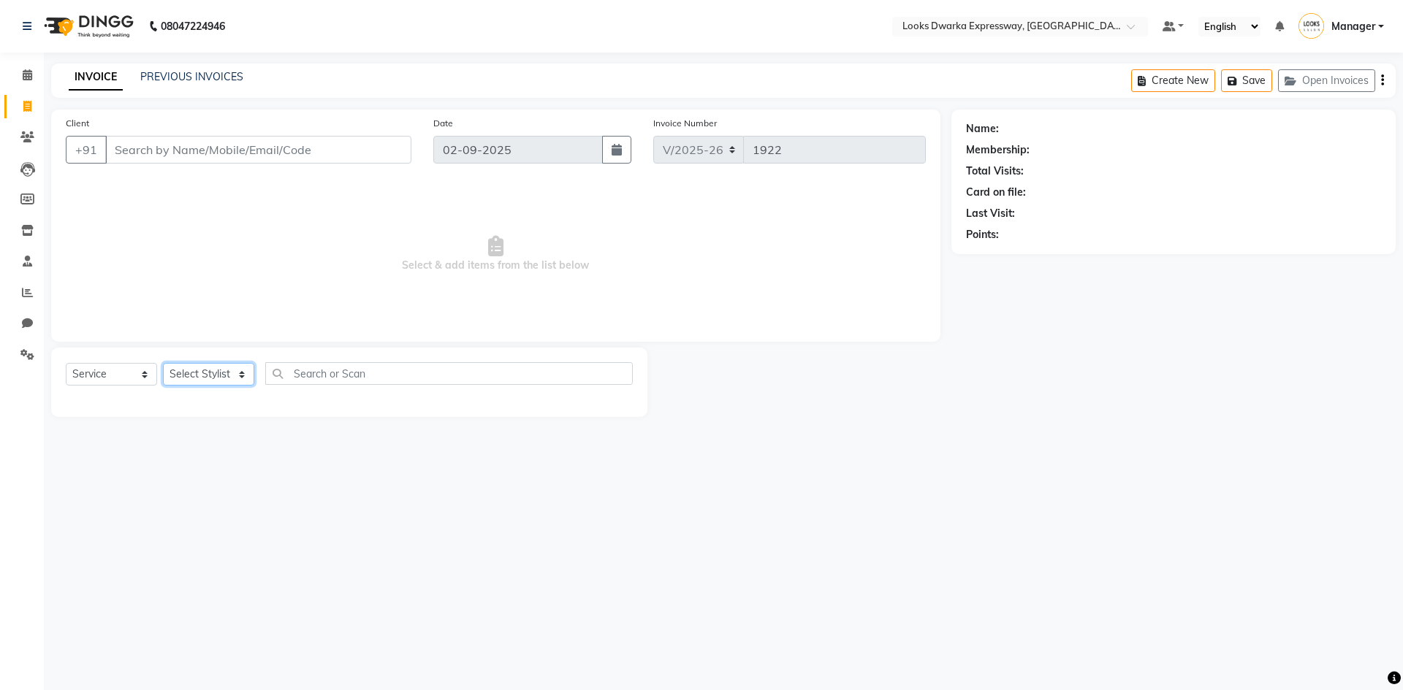
click at [216, 375] on select "Select Stylist Manager MD [PERSON_NAME] [PERSON_NAME] [PERSON_NAME] [PERSON_NAM…" at bounding box center [208, 374] width 91 height 23
select select "43893"
click at [163, 363] on select "Select Stylist Manager MD [PERSON_NAME] [PERSON_NAME] [PERSON_NAME] [PERSON_NAM…" at bounding box center [208, 374] width 91 height 23
